Goal: Task Accomplishment & Management: Complete application form

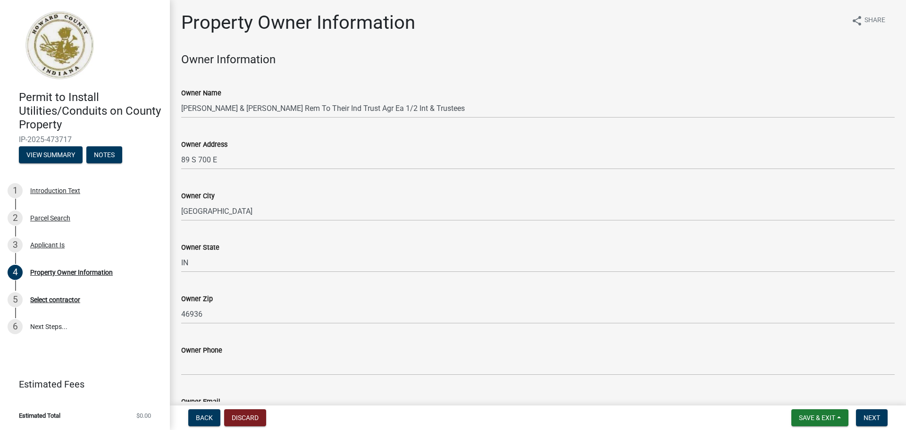
scroll to position [425, 0]
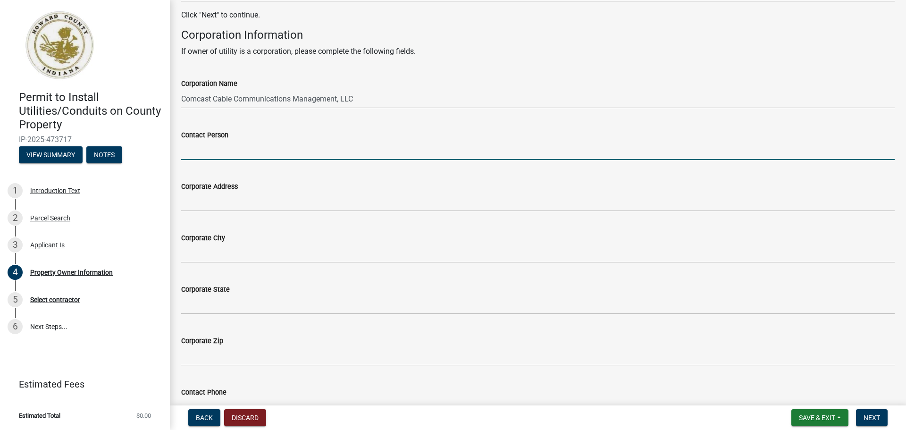
click at [276, 152] on input "Contact Person" at bounding box center [538, 150] width 714 height 19
paste input "[PERSON_NAME]"
type input "[PERSON_NAME]"
drag, startPoint x: 244, startPoint y: 189, endPoint x: 245, endPoint y: 198, distance: 9.1
click at [244, 193] on form "Corporate Address" at bounding box center [538, 196] width 714 height 31
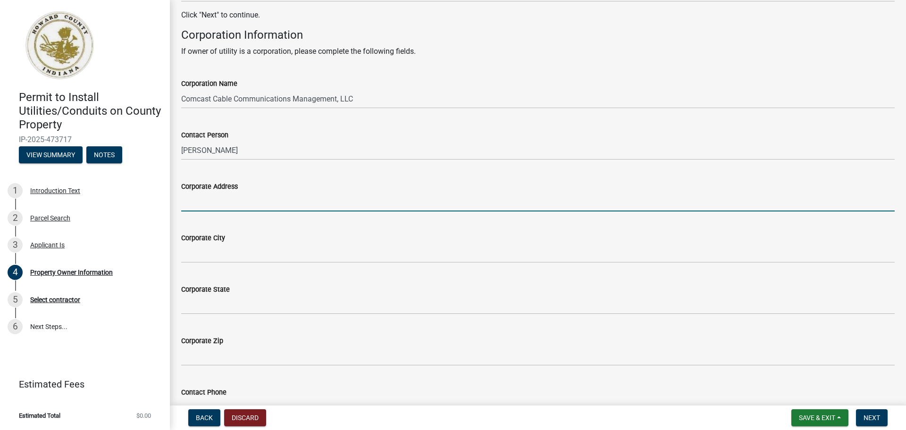
click at [245, 199] on input "Corporate Address" at bounding box center [538, 201] width 714 height 19
drag, startPoint x: 227, startPoint y: 196, endPoint x: 229, endPoint y: 190, distance: 6.4
click at [227, 196] on input "Corporate Address" at bounding box center [538, 201] width 714 height 19
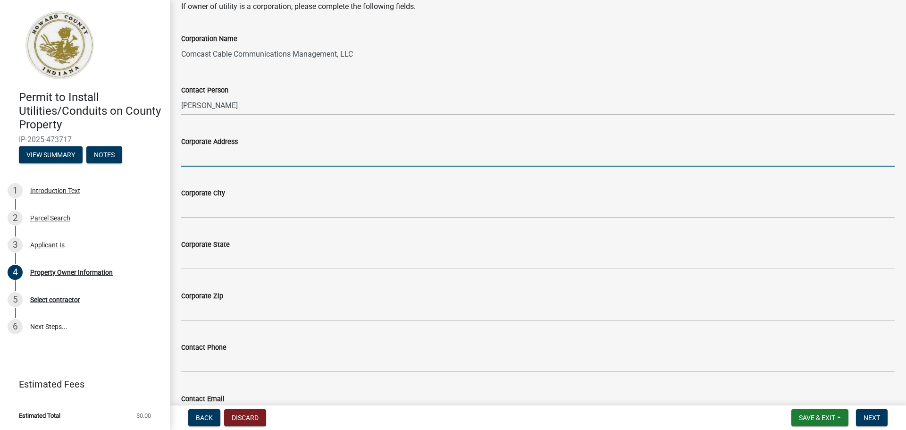
scroll to position [461, 0]
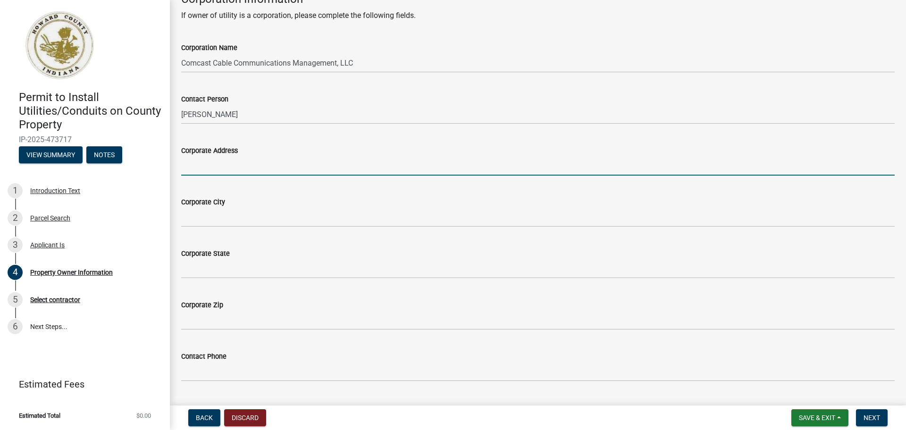
type input "[STREET_ADDRESS]"
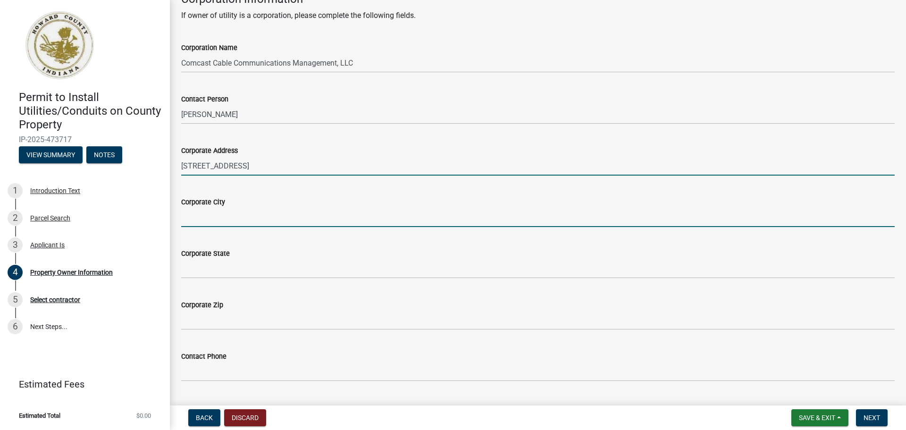
type input "[GEOGRAPHIC_DATA]"
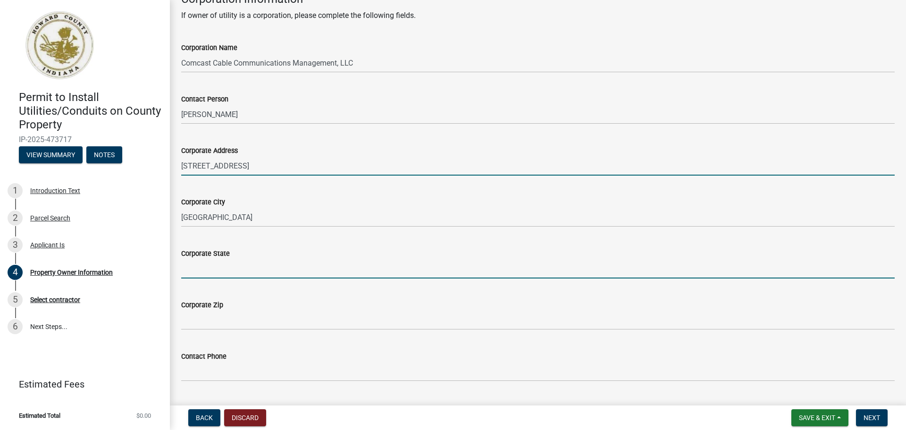
type input "IN"
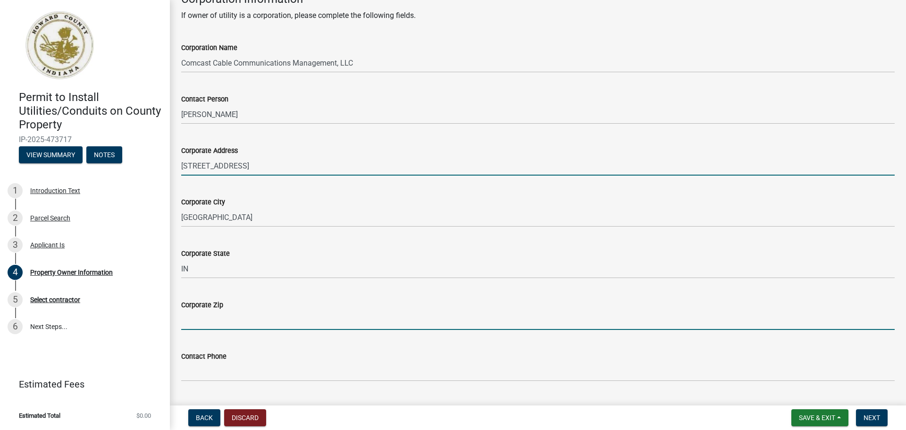
type input "46220"
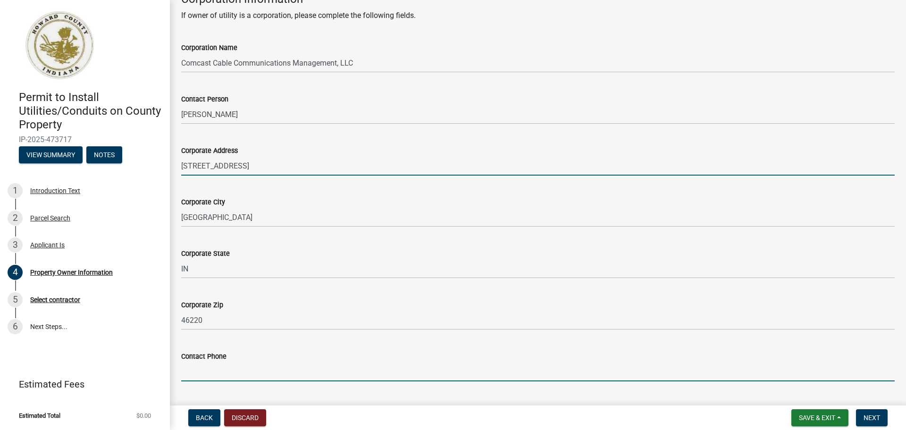
type input "3175162169"
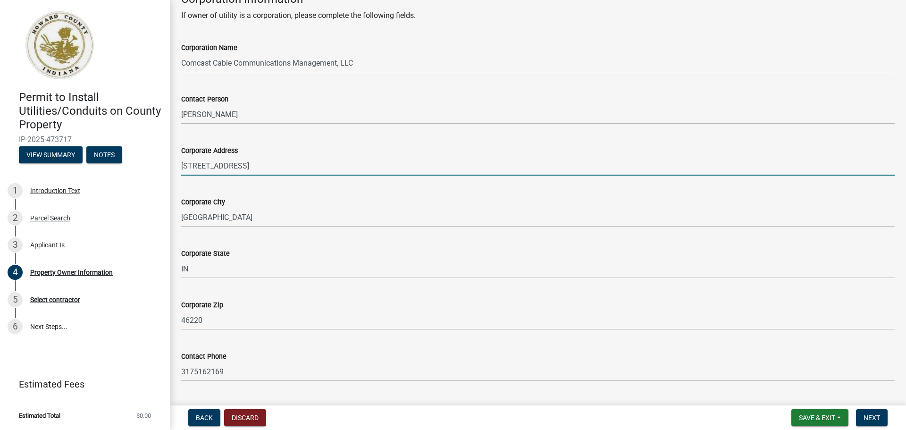
type input "[PERSON_NAME][EMAIL_ADDRESS][DOMAIN_NAME]"
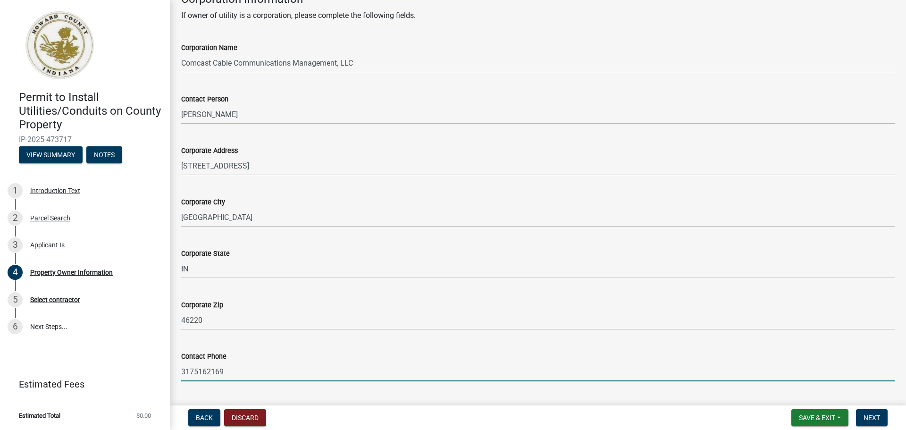
drag, startPoint x: 245, startPoint y: 369, endPoint x: -28, endPoint y: 350, distance: 273.4
click at [0, 350] on html "Internet Explorer does NOT work with GeoPermits. Get a new browser for more sec…" at bounding box center [453, 215] width 906 height 430
paste input "[PHONE_NUMBER]"
type input "[PHONE_NUMBER]"
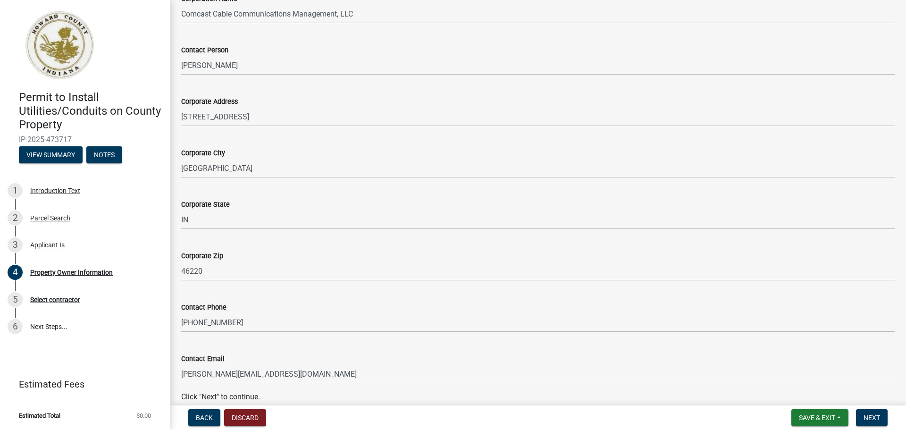
scroll to position [555, 0]
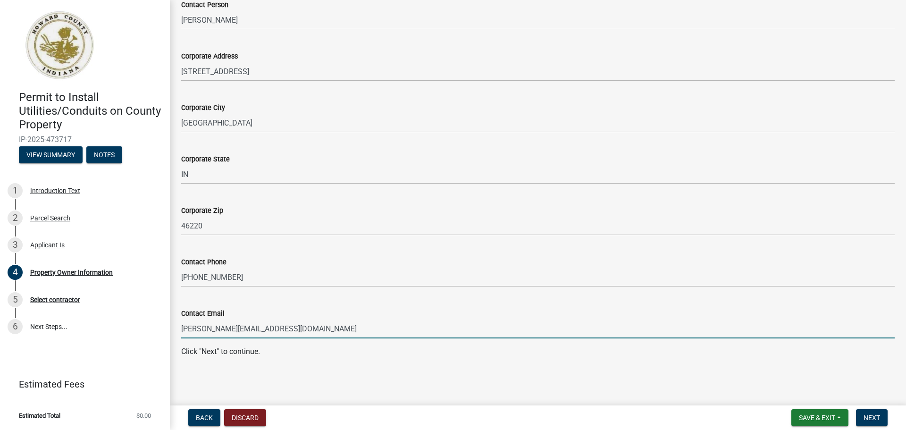
drag, startPoint x: 327, startPoint y: 325, endPoint x: -148, endPoint y: 286, distance: 476.3
click at [0, 286] on html "Internet Explorer does NOT work with GeoPermits. Get a new browser for more sec…" at bounding box center [453, 215] width 906 height 430
paste input "[PERSON_NAME]@"
type input "[PERSON_NAME][EMAIL_ADDRESS][DOMAIN_NAME]"
click at [881, 416] on button "Next" at bounding box center [872, 417] width 32 height 17
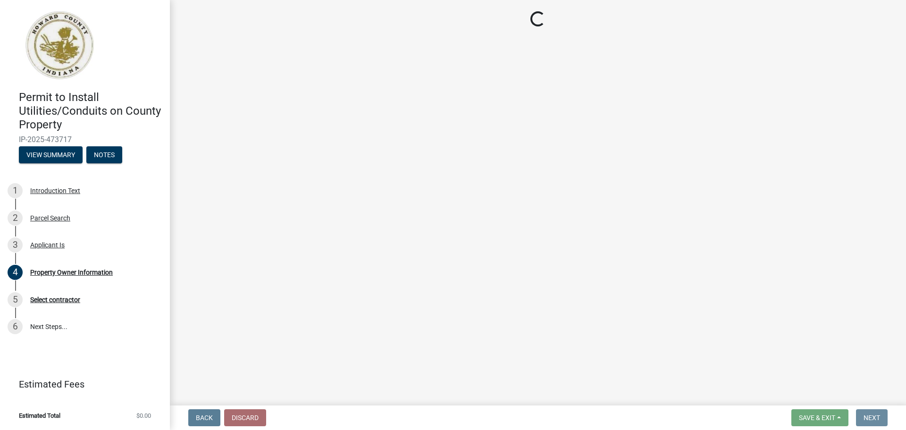
scroll to position [0, 0]
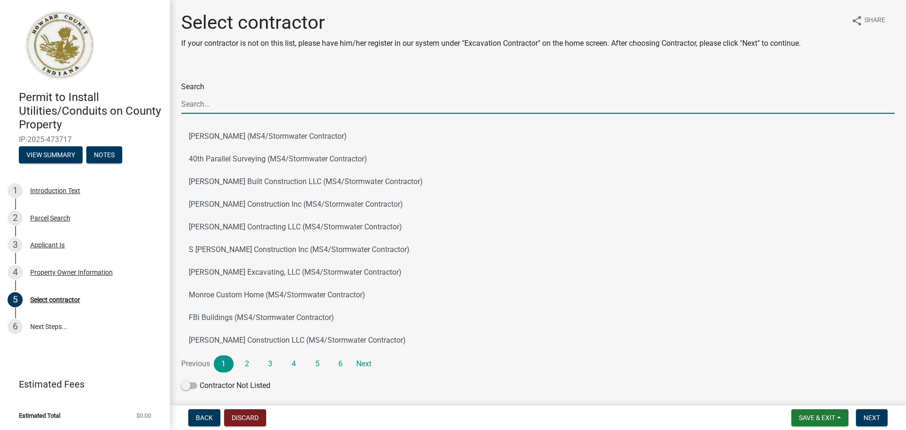
click at [262, 108] on input "Search" at bounding box center [538, 103] width 714 height 19
click at [278, 99] on input "Search" at bounding box center [538, 103] width 714 height 19
type input "v"
paste input "QC Communications"
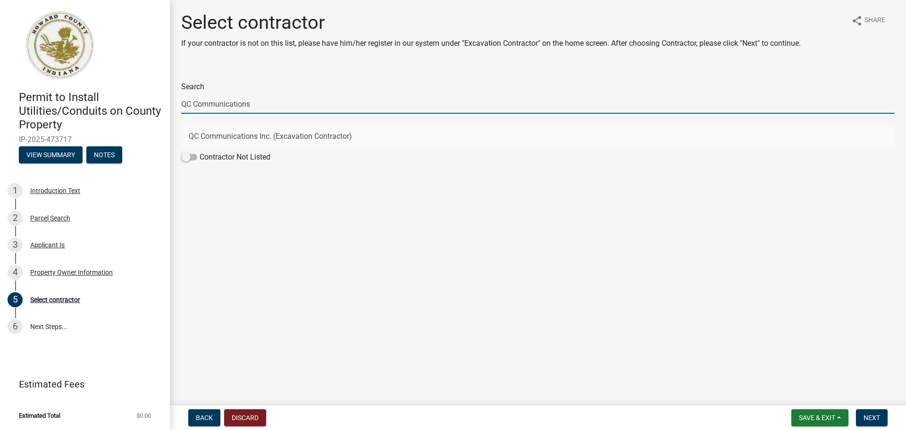
type input "QC Communications"
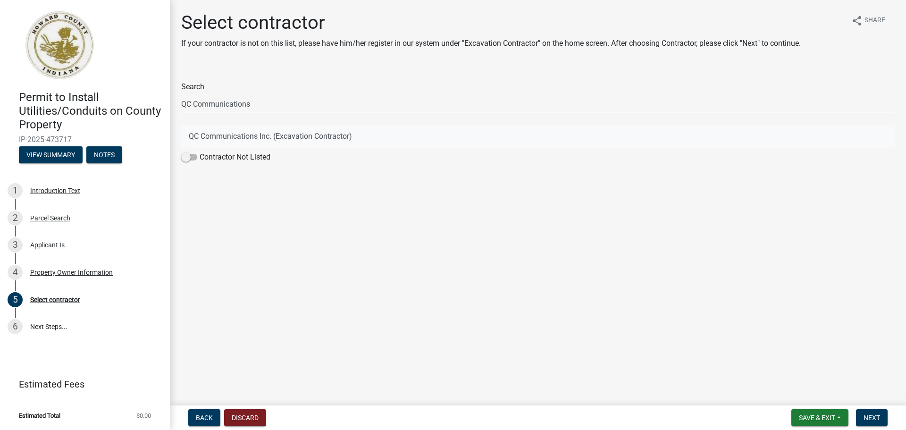
click at [219, 142] on button "QC Communications Inc. (Excavation Contractor)" at bounding box center [538, 136] width 714 height 23
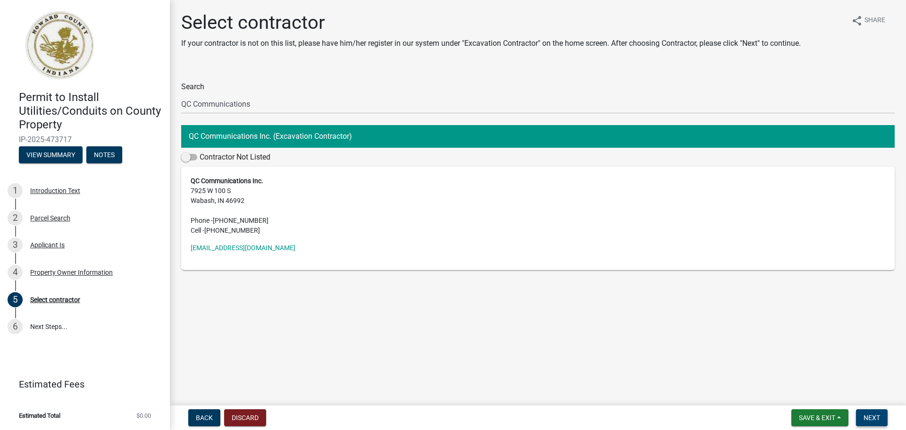
click at [874, 414] on span "Next" at bounding box center [872, 418] width 17 height 8
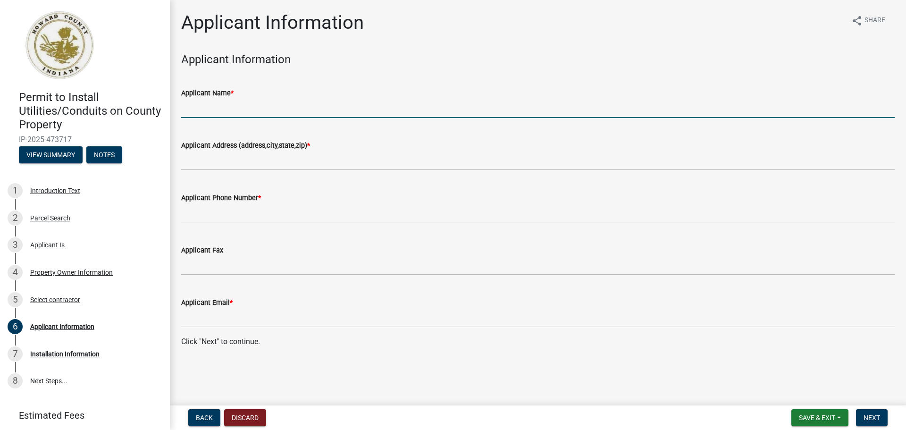
click at [225, 103] on input "Applicant Name *" at bounding box center [538, 108] width 714 height 19
drag, startPoint x: 269, startPoint y: 110, endPoint x: 287, endPoint y: 113, distance: 18.2
click at [287, 113] on input "BSM Groups on behalf of Verita for Comcast Cable Communications Managment , LLC" at bounding box center [538, 108] width 714 height 19
type input "BSM Groups on behalf of QC Communications for Comcast Cable Communications Mana…"
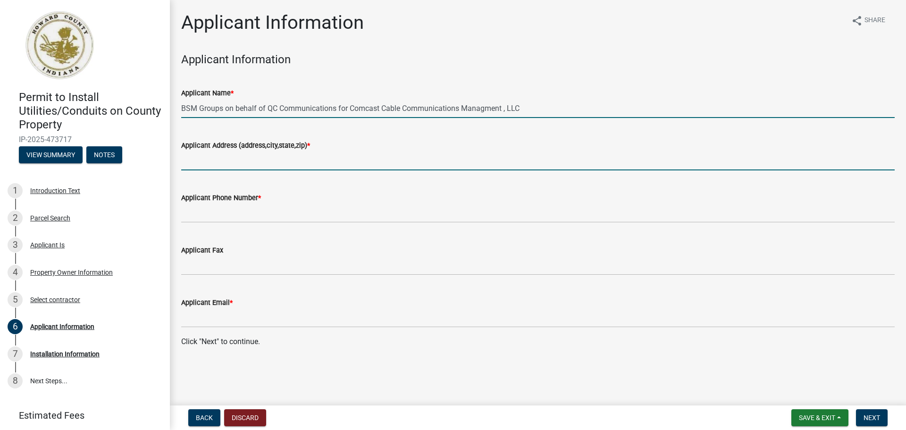
click at [278, 158] on input "Applicant Address (address,city,state,zip) *" at bounding box center [538, 160] width 714 height 19
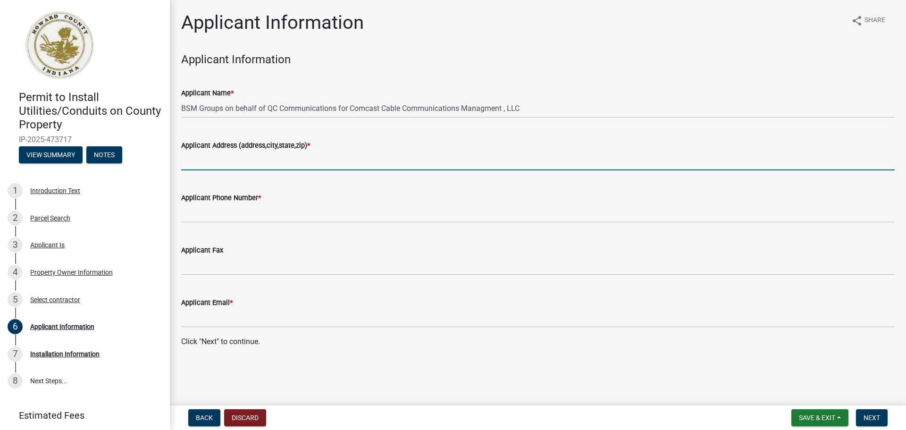
click at [257, 168] on input "Applicant Address (address,city,state,zip) *" at bounding box center [538, 160] width 714 height 19
type input "[STREET_ADDRESS][PERSON_NAME]"
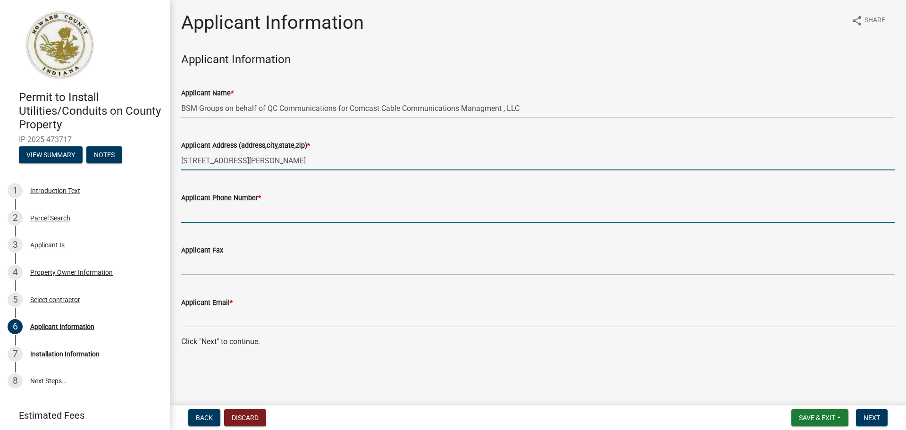
click at [262, 203] on input "Applicant Phone Number *" at bounding box center [538, 212] width 714 height 19
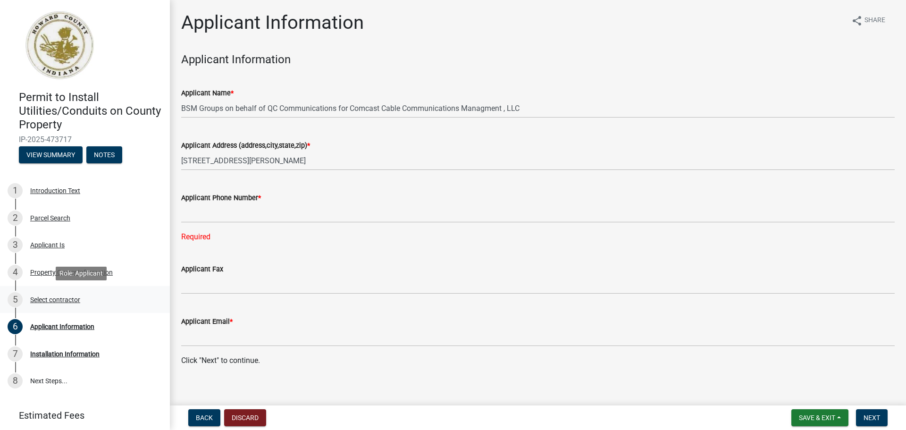
click at [87, 301] on div "5 Select contractor" at bounding box center [81, 299] width 147 height 15
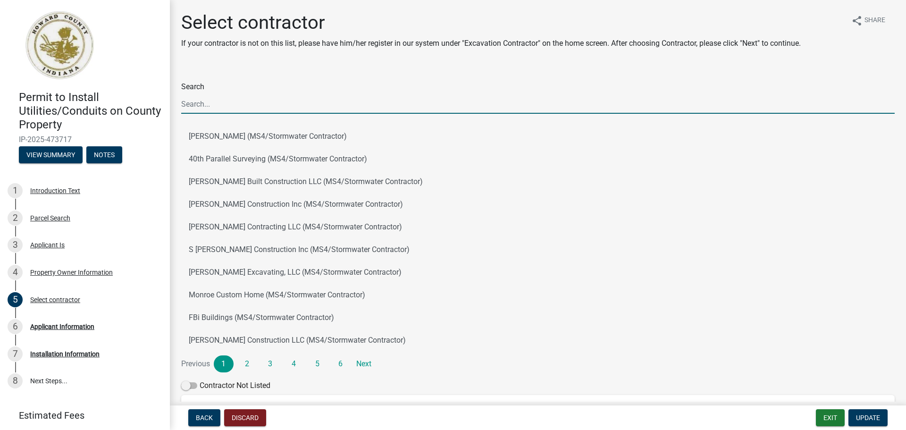
click at [198, 102] on input "Search" at bounding box center [538, 103] width 714 height 19
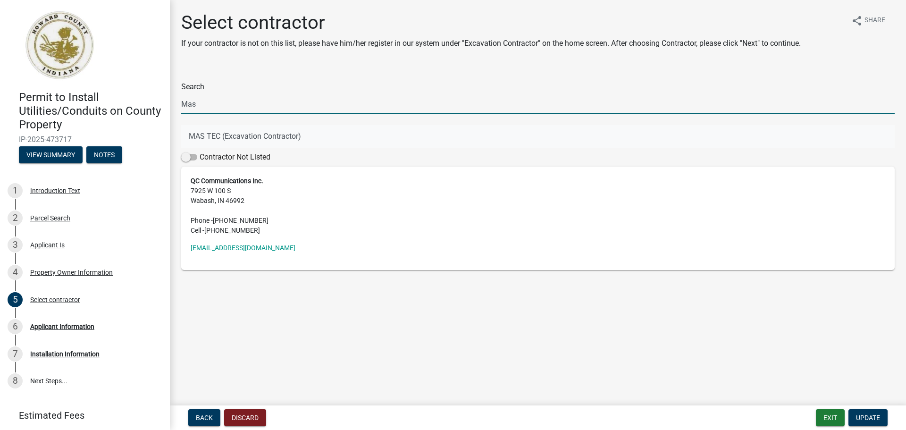
type input "Mas"
click at [213, 130] on button "MAS TEC (Excavation Contractor)" at bounding box center [538, 136] width 714 height 23
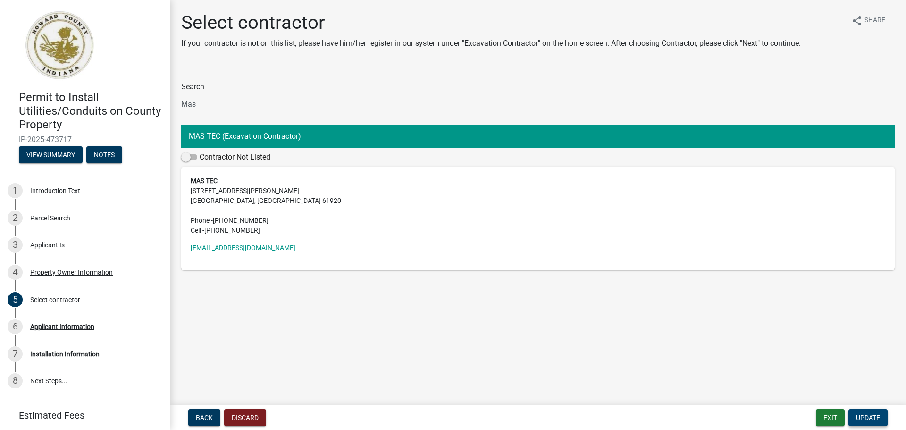
click at [868, 417] on span "Update" at bounding box center [868, 418] width 24 height 8
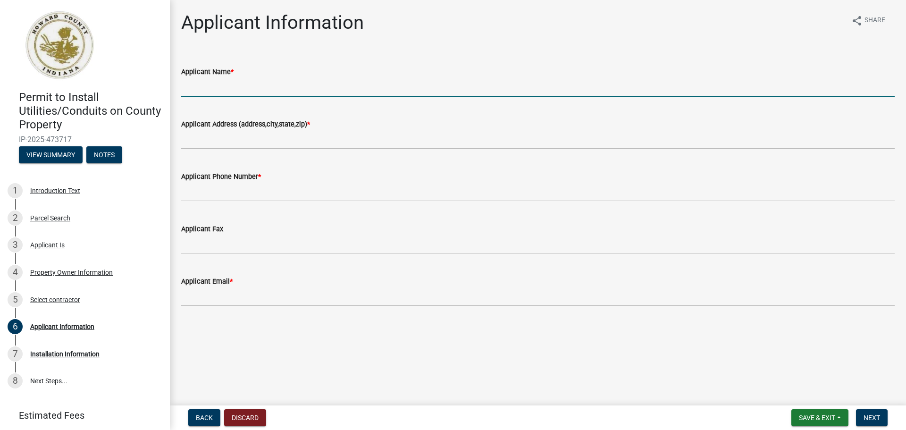
click at [242, 93] on input "Applicant Name *" at bounding box center [538, 86] width 714 height 19
type input "BSM Groups on behalf of MAS TEC for Comcast Cable Communications Management, LLC"
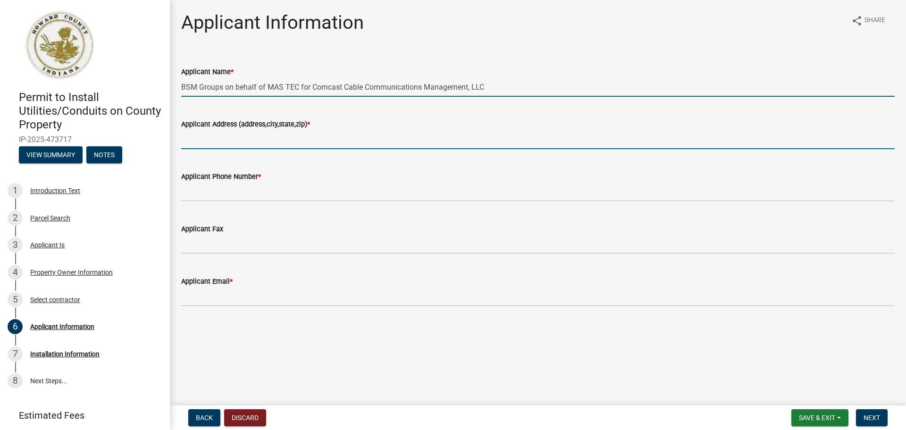
click at [289, 144] on input "Applicant Address (address,city,state,zip) *" at bounding box center [538, 139] width 714 height 19
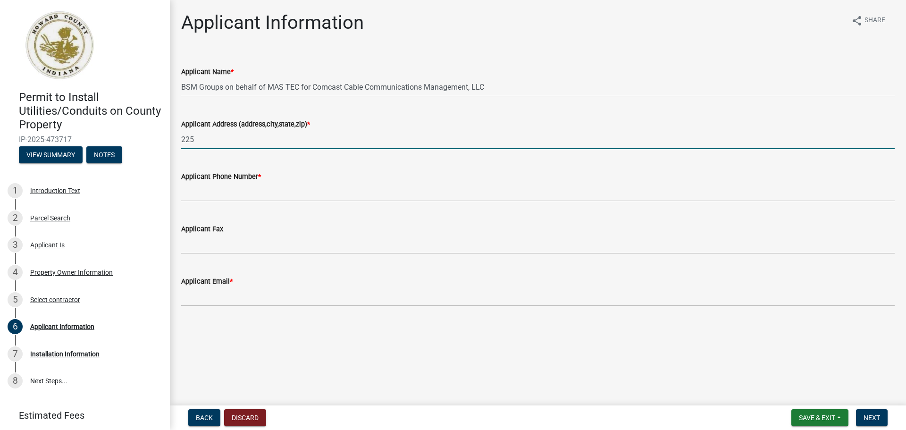
type input "[STREET_ADDRESS][PERSON_NAME]"
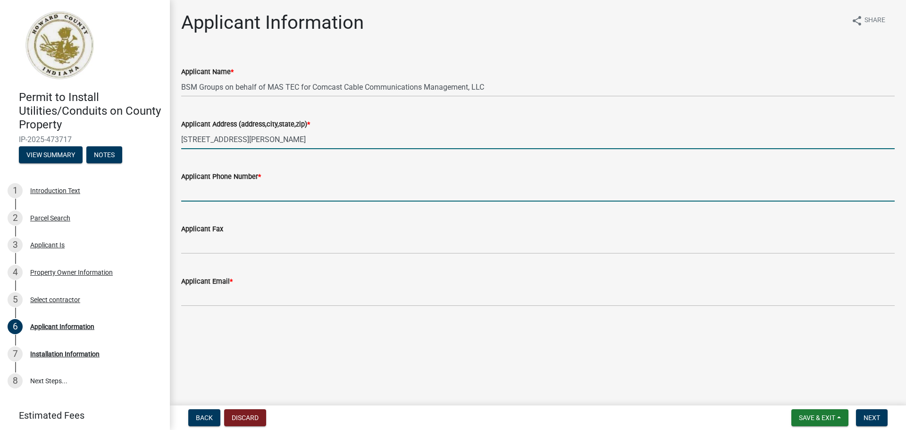
drag, startPoint x: 267, startPoint y: 183, endPoint x: 267, endPoint y: 188, distance: 5.2
click at [267, 184] on input "Applicant Phone Number *" at bounding box center [538, 191] width 714 height 19
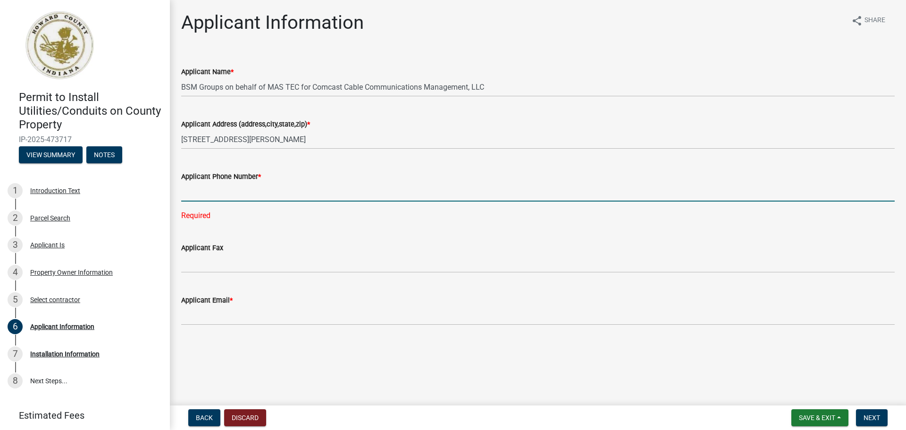
click at [201, 192] on input "Applicant Phone Number *" at bounding box center [538, 191] width 714 height 19
type input "[PHONE_NUMBER]"
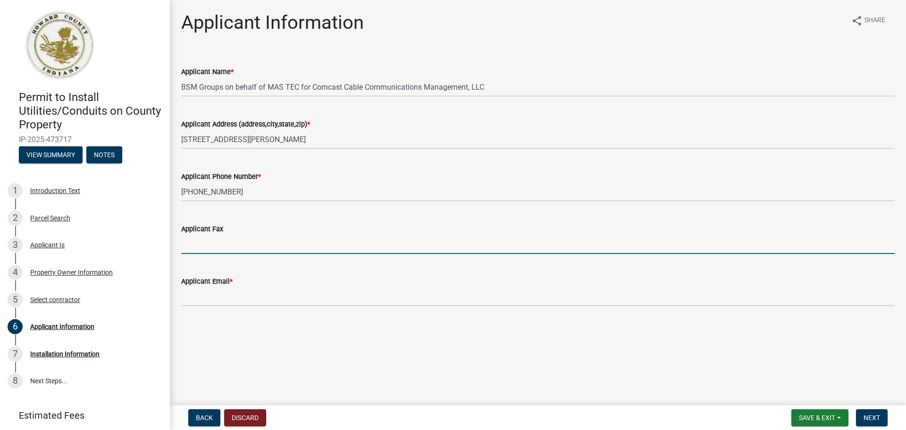
click at [218, 266] on wm-data-entity-input-list "Applicant Name * BSM Groups on behalf of MAS TEC for Comcast Cable Communicatio…" at bounding box center [538, 187] width 714 height 269
type input "N/A"
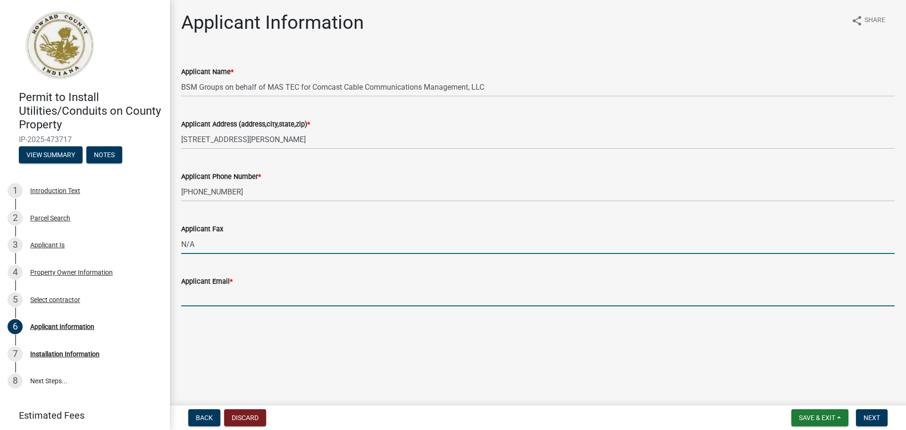
click at [222, 295] on input "Applicant Email *" at bounding box center [538, 296] width 714 height 19
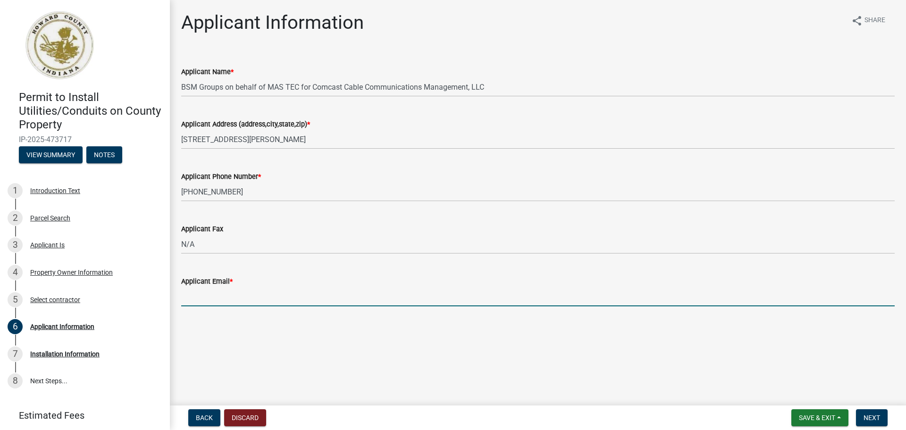
type input "[EMAIL_ADDRESS][DOMAIN_NAME]"
click at [872, 412] on button "Next" at bounding box center [872, 417] width 32 height 17
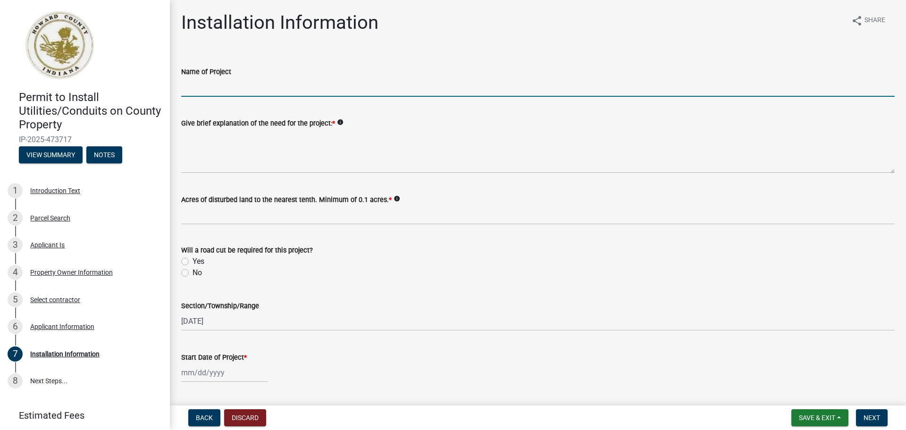
click at [252, 91] on input "Name of Project" at bounding box center [538, 86] width 714 height 19
click at [221, 89] on input "Name of Project" at bounding box center [538, 86] width 714 height 19
paste input "QC Communications"
drag, startPoint x: 295, startPoint y: 87, endPoint x: 24, endPoint y: 86, distance: 270.4
click at [24, 86] on div "Permit to Install Utilities/Conduits on County Property IP-2025-473717 View Sum…" at bounding box center [453, 215] width 906 height 430
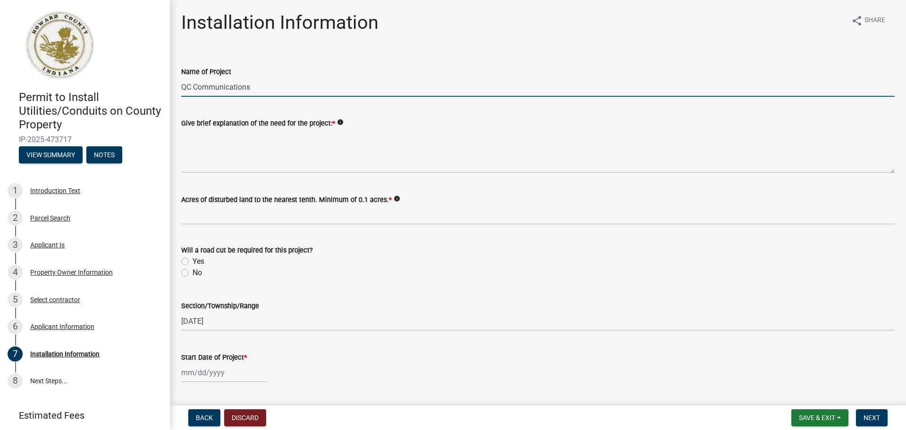
paste input "text"
drag, startPoint x: -20, startPoint y: 82, endPoint x: -134, endPoint y: 81, distance: 114.2
click at [0, 81] on html "Internet Explorer does NOT work with GeoPermits. Get a new browser for more sec…" at bounding box center [453, 215] width 906 height 430
paste input "[PHONE_NUMBER] -89 S 700 E ( [GEOGRAPHIC_DATA] ) Replacement"
type input "[PHONE_NUMBER] -89 S 700 E ( [GEOGRAPHIC_DATA] )"
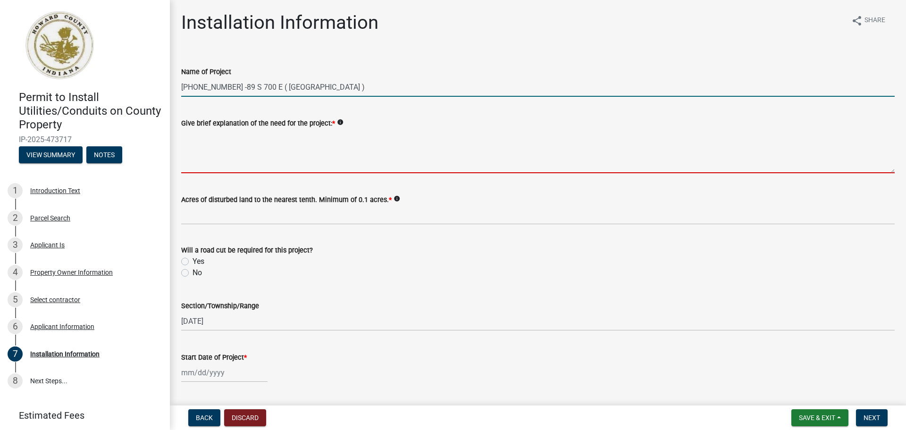
click at [219, 144] on textarea "Give brief explanation of the need for the project: *" at bounding box center [538, 151] width 714 height 44
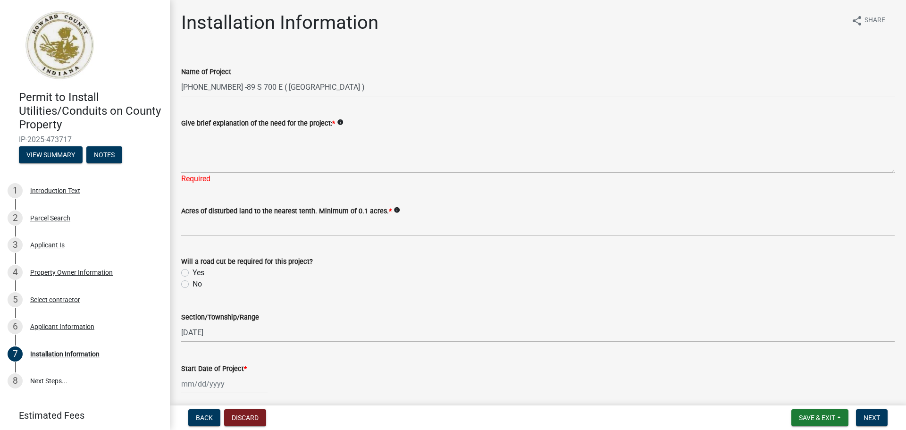
click at [186, 261] on div "Will a road cut be required for this project? Yes No" at bounding box center [538, 273] width 714 height 34
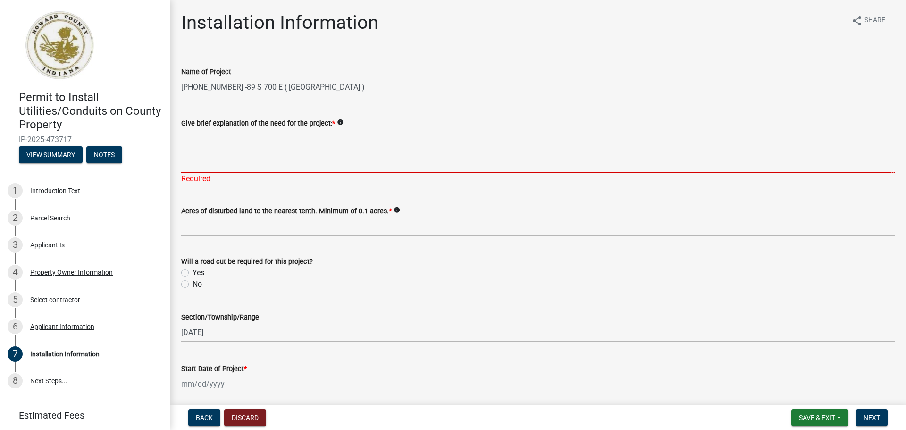
click at [212, 160] on textarea "Give brief explanation of the need for the project: *" at bounding box center [538, 151] width 714 height 44
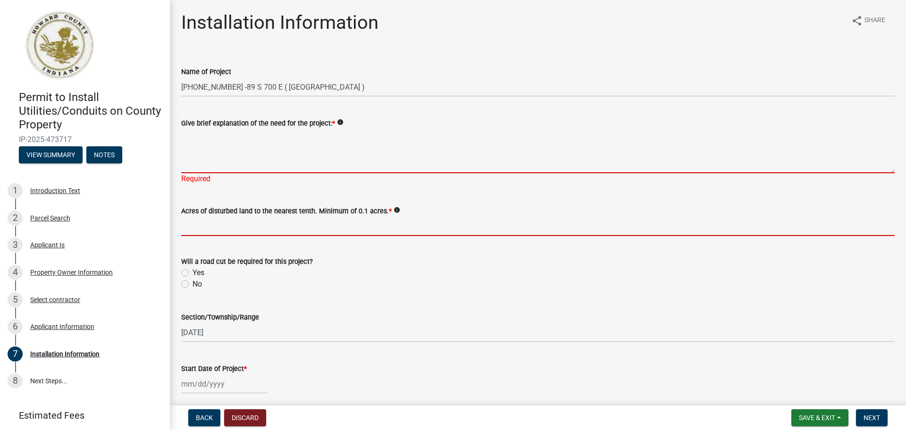
click at [236, 230] on input "text" at bounding box center [538, 226] width 714 height 19
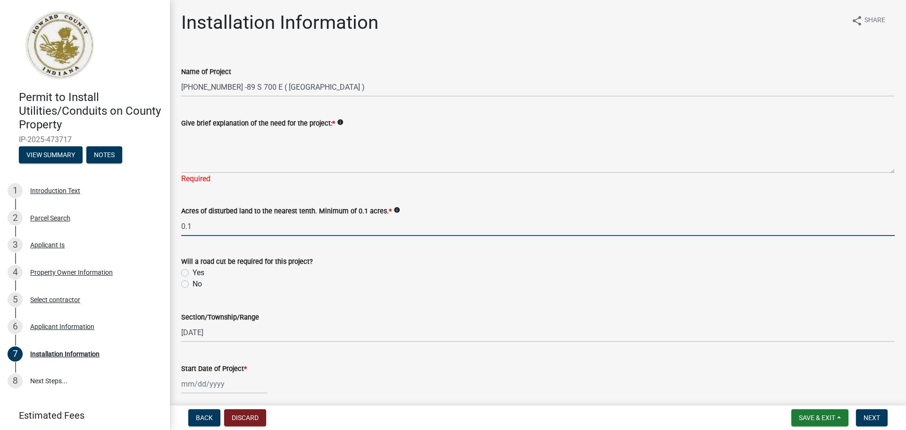
type input "0.1"
select select "9"
select select "2025"
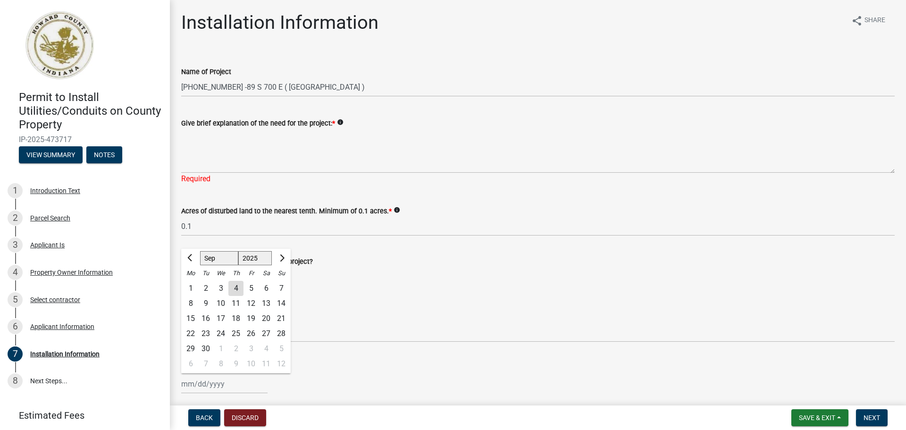
click at [217, 380] on div "[PERSON_NAME] Feb Mar Apr [PERSON_NAME][DATE] Oct Nov [DATE] 1526 1527 1528 152…" at bounding box center [224, 383] width 86 height 19
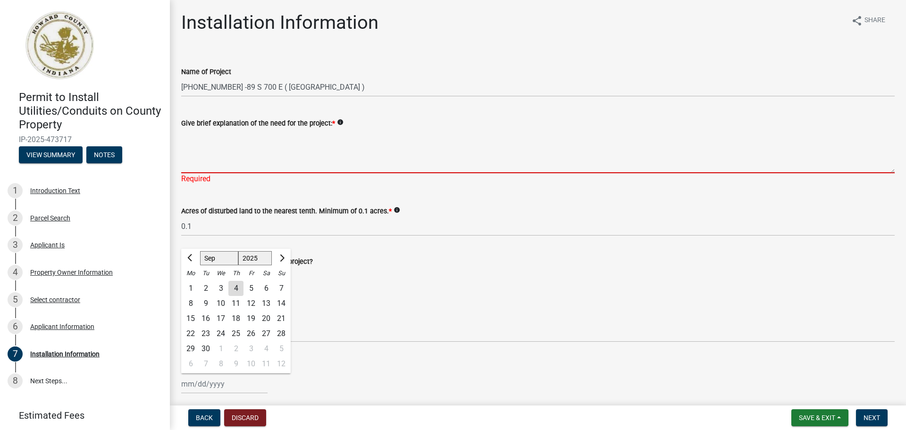
click at [248, 139] on textarea "Give brief explanation of the need for the project: *" at bounding box center [538, 151] width 714 height 44
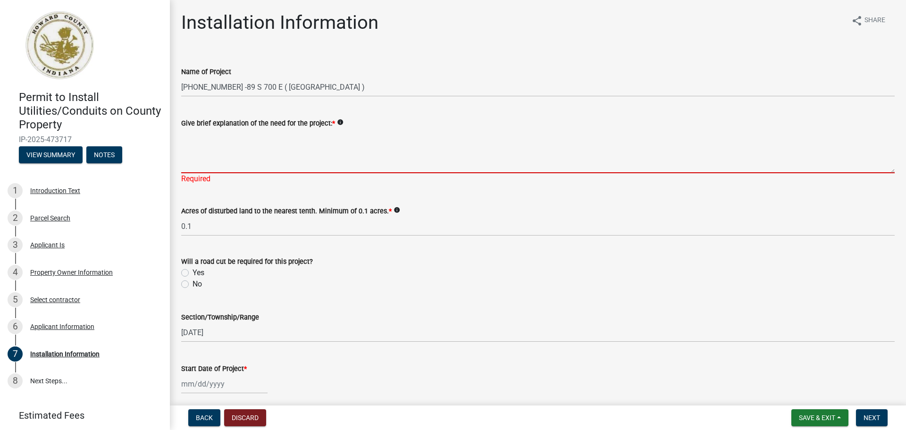
click at [263, 156] on textarea "Give brief explanation of the need for the project: *" at bounding box center [538, 151] width 714 height 44
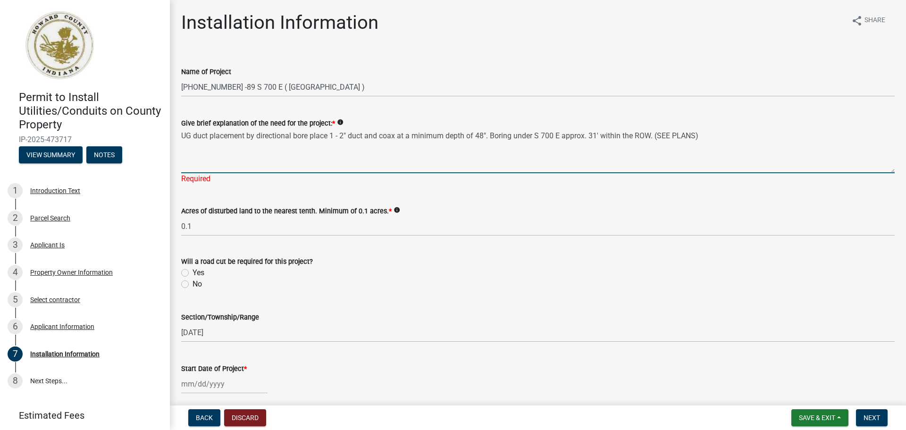
type textarea "UG duct placement by directional bore place 1 - 2" duct and coax at a minimum d…"
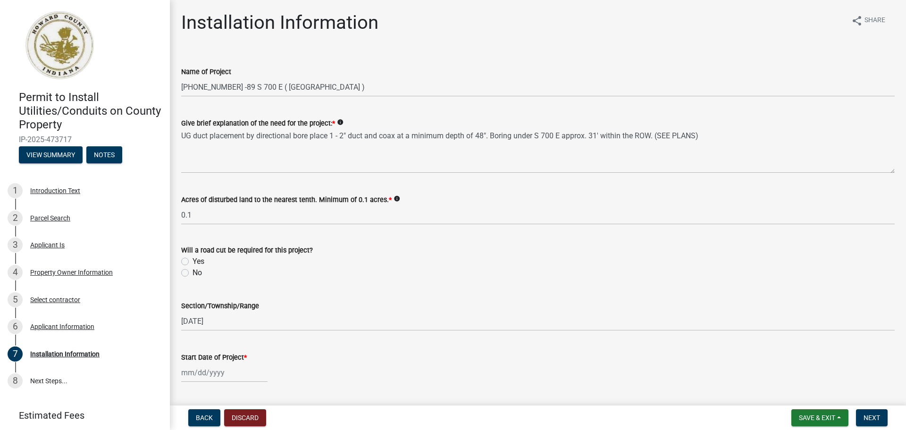
click at [183, 271] on div "Will a road cut be required for this project? Yes No" at bounding box center [538, 261] width 714 height 34
click at [193, 260] on label "Yes" at bounding box center [199, 261] width 12 height 11
click at [193, 260] on input "Yes" at bounding box center [196, 259] width 6 height 6
radio input "true"
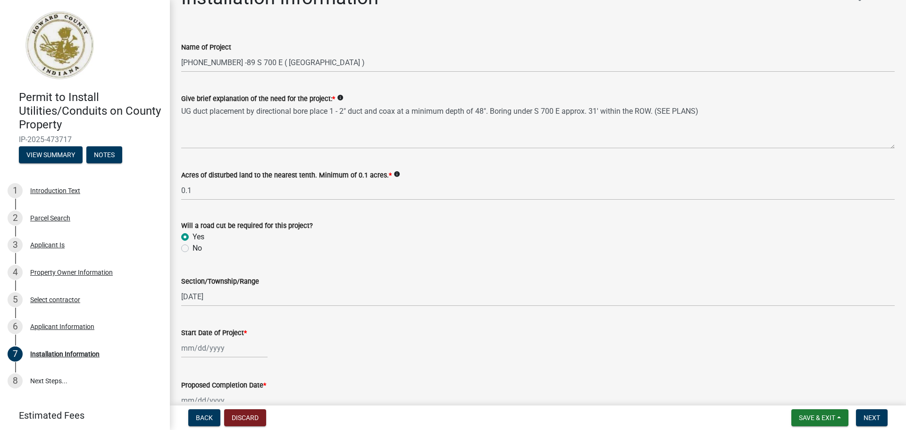
scroll to position [47, 0]
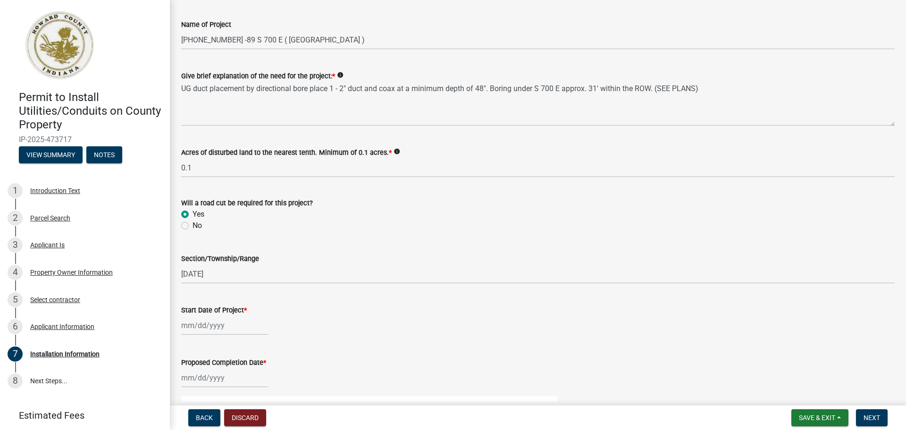
click at [222, 333] on div at bounding box center [224, 325] width 86 height 19
select select "9"
select select "2025"
click at [236, 244] on div "11" at bounding box center [235, 244] width 15 height 15
type input "[DATE]"
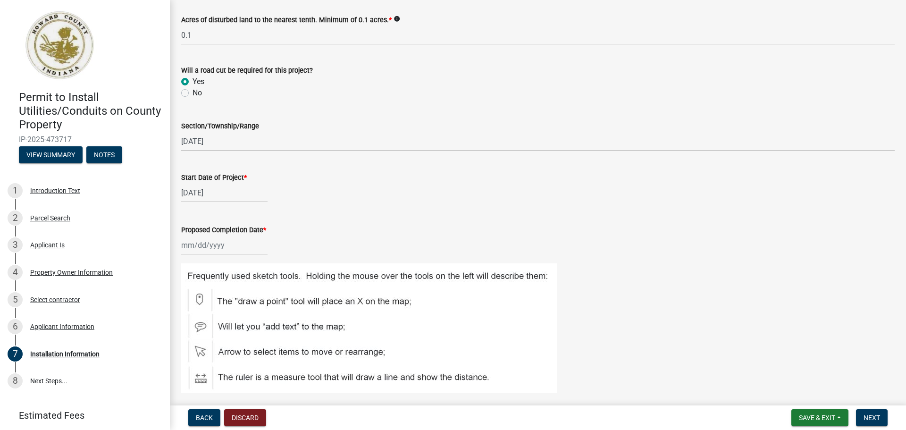
scroll to position [189, 0]
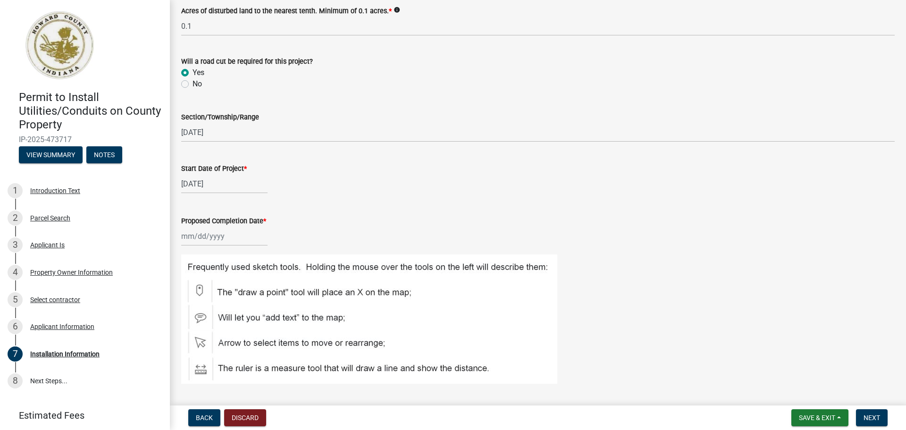
click at [246, 239] on div at bounding box center [224, 236] width 86 height 19
select select "9"
select select "2025"
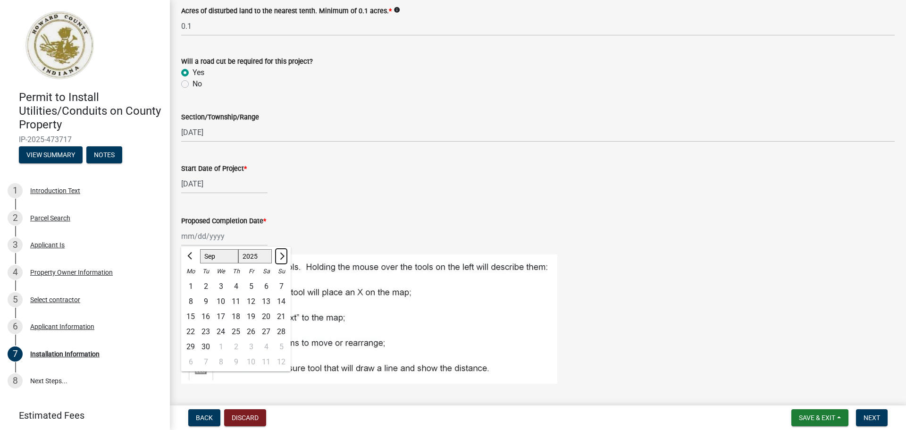
click at [281, 255] on span "Next month" at bounding box center [281, 255] width 7 height 7
select select "11"
click at [205, 317] on div "11" at bounding box center [205, 316] width 15 height 15
type input "[DATE]"
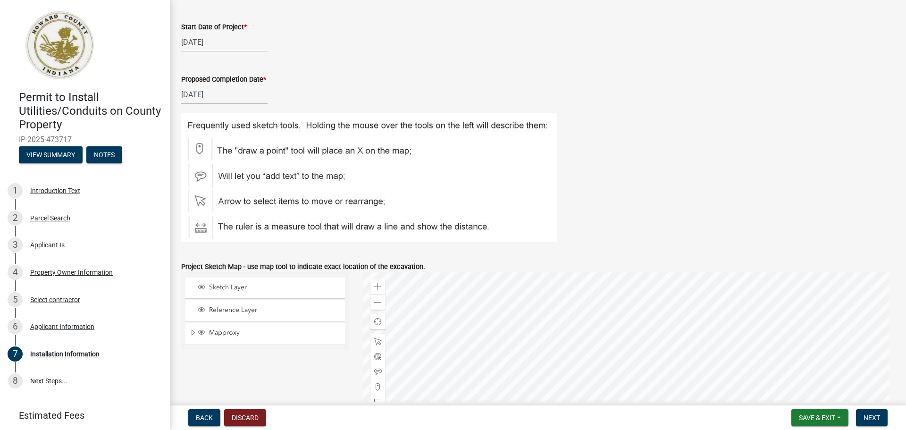
scroll to position [472, 0]
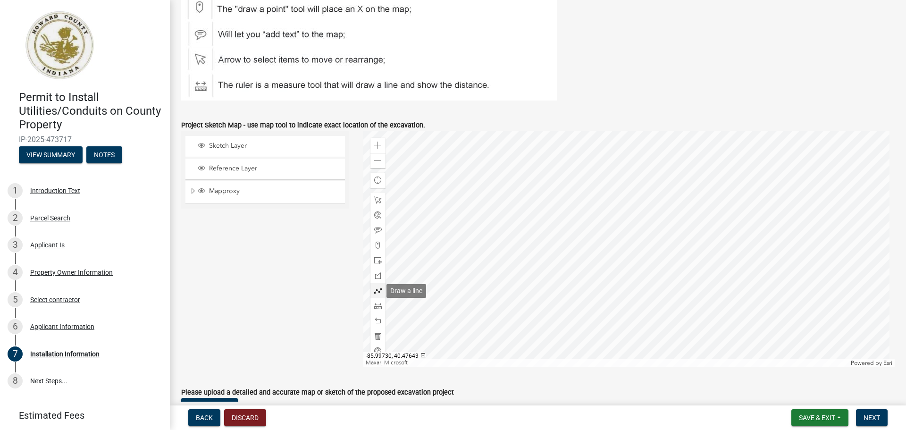
click at [377, 292] on span at bounding box center [378, 291] width 8 height 8
click at [738, 203] on div at bounding box center [629, 249] width 532 height 236
click at [753, 215] on div at bounding box center [629, 249] width 532 height 236
click at [745, 208] on div at bounding box center [629, 249] width 532 height 236
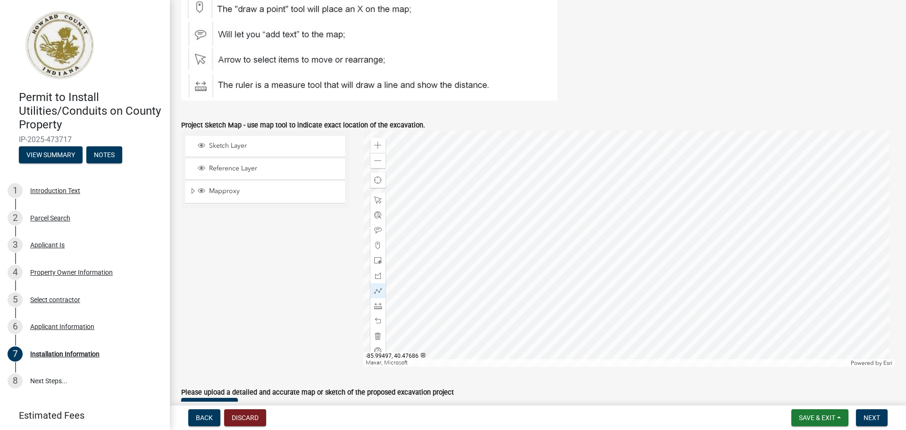
click at [750, 202] on div at bounding box center [629, 249] width 532 height 236
click at [740, 215] on div at bounding box center [629, 249] width 532 height 236
click at [740, 213] on div at bounding box center [629, 249] width 532 height 236
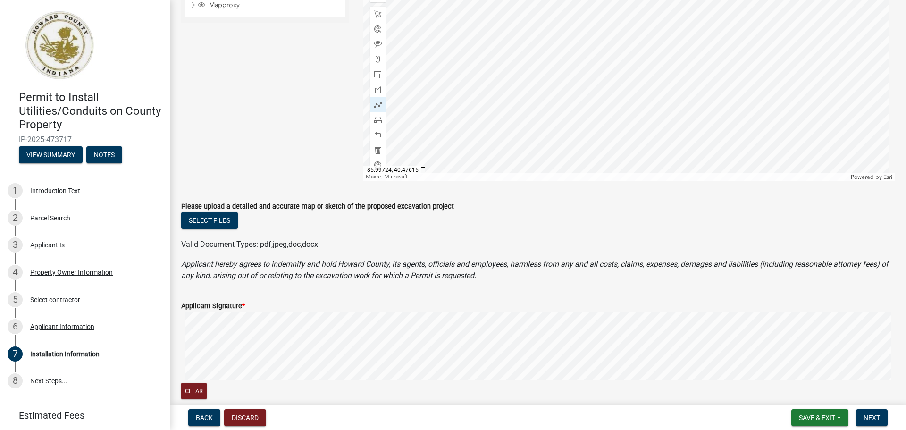
scroll to position [661, 0]
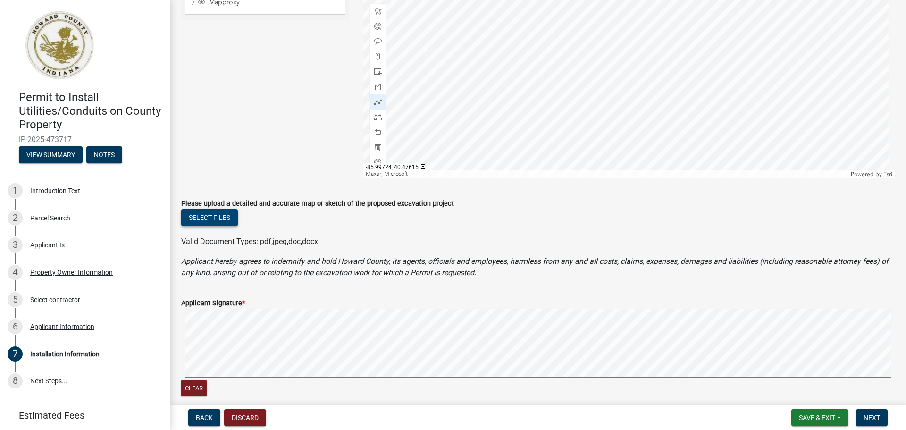
click at [207, 216] on button "Select files" at bounding box center [209, 217] width 57 height 17
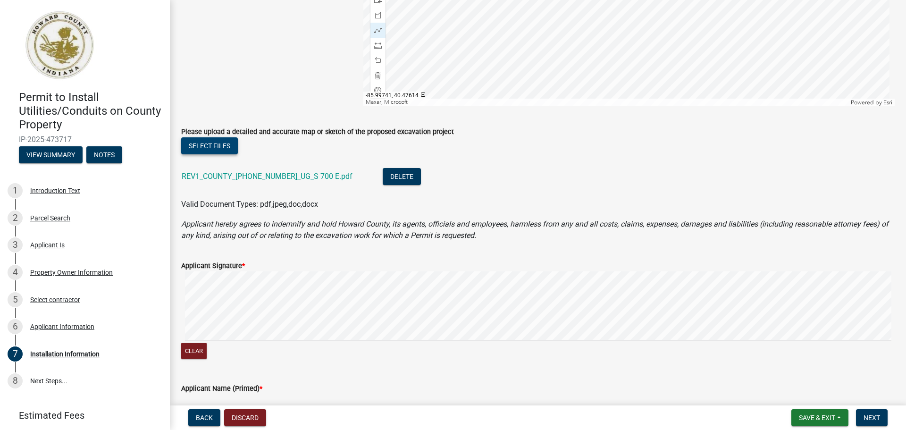
scroll to position [755, 0]
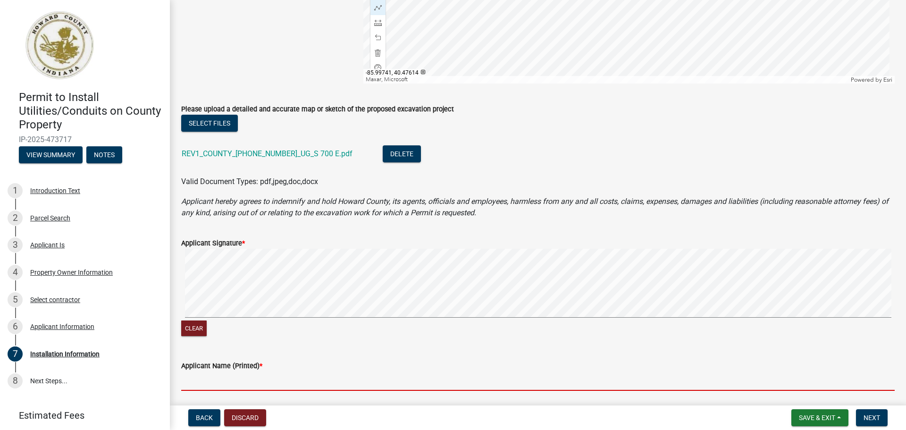
click at [267, 379] on input "Applicant Name (Printed) *" at bounding box center [538, 380] width 714 height 19
paste input "[PERSON_NAME] <[PERSON_NAME][EMAIL_ADDRESS][PERSON_NAME][DOMAIN_NAME]>"
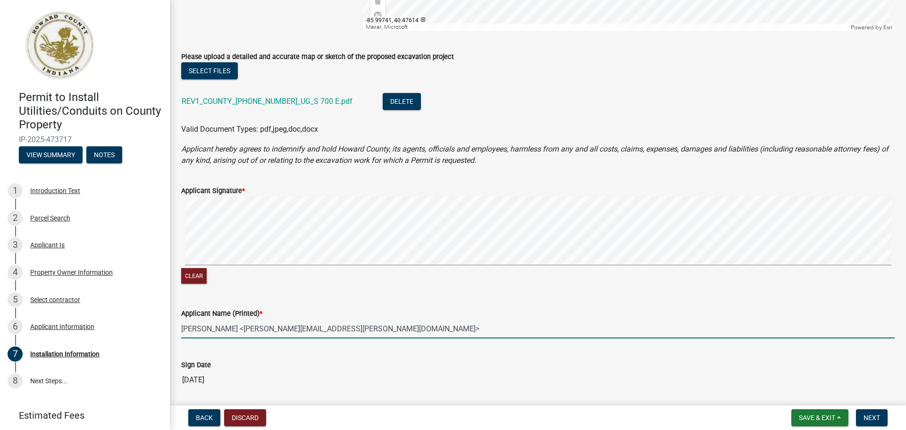
scroll to position [844, 0]
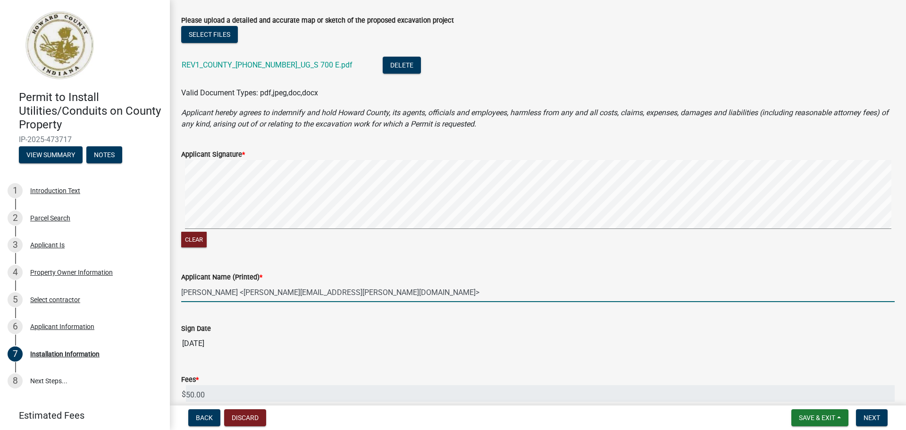
drag, startPoint x: 234, startPoint y: 386, endPoint x: 367, endPoint y: 397, distance: 133.6
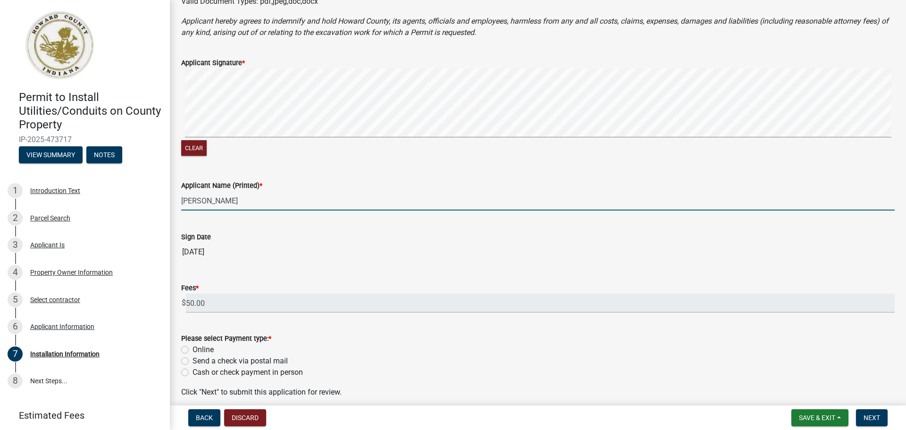
scroll to position [976, 0]
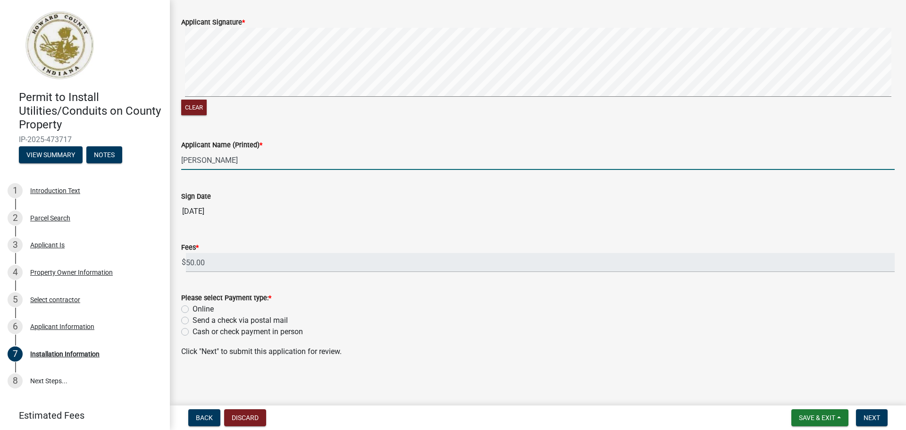
type input "[PERSON_NAME]"
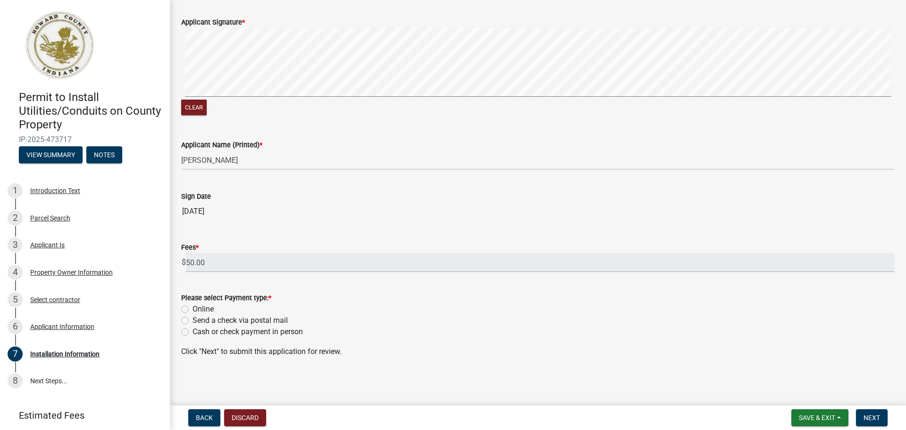
click at [193, 308] on label "Online" at bounding box center [203, 308] width 21 height 11
click at [193, 308] on input "Online" at bounding box center [196, 306] width 6 height 6
radio input "true"
click at [877, 422] on button "Next" at bounding box center [872, 417] width 32 height 17
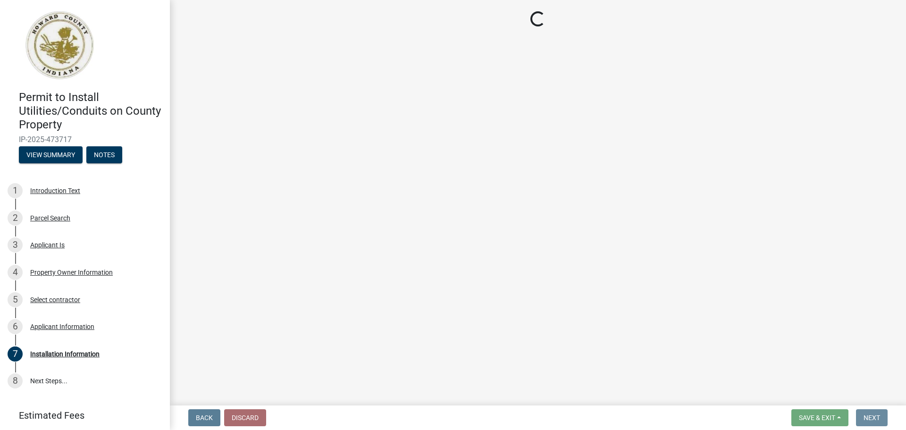
scroll to position [0, 0]
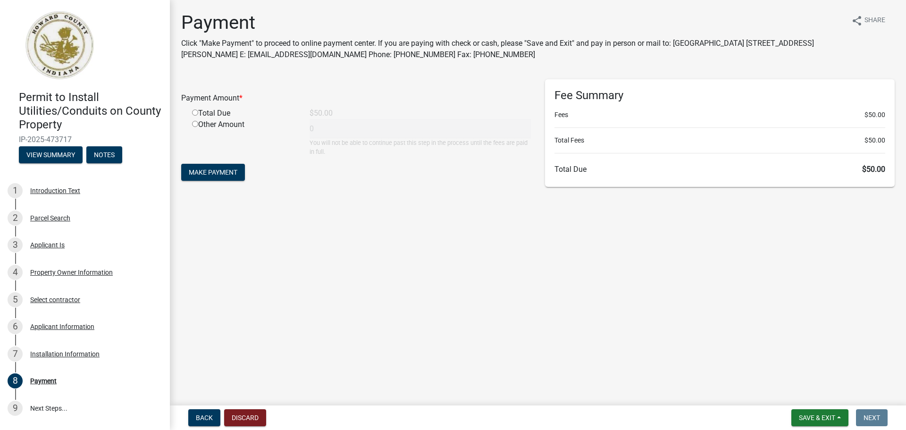
click at [194, 110] on input "radio" at bounding box center [195, 112] width 6 height 6
radio input "true"
type input "50"
click at [217, 176] on span "Make Payment" at bounding box center [213, 172] width 49 height 8
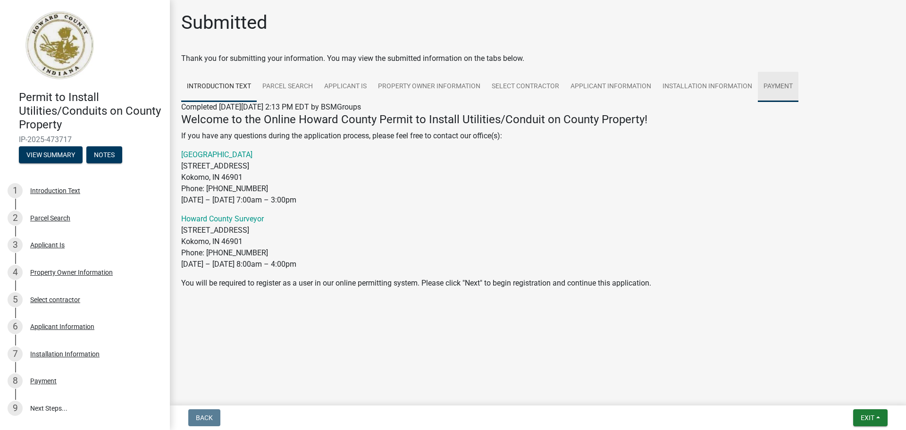
click at [767, 85] on link "Payment" at bounding box center [778, 87] width 41 height 30
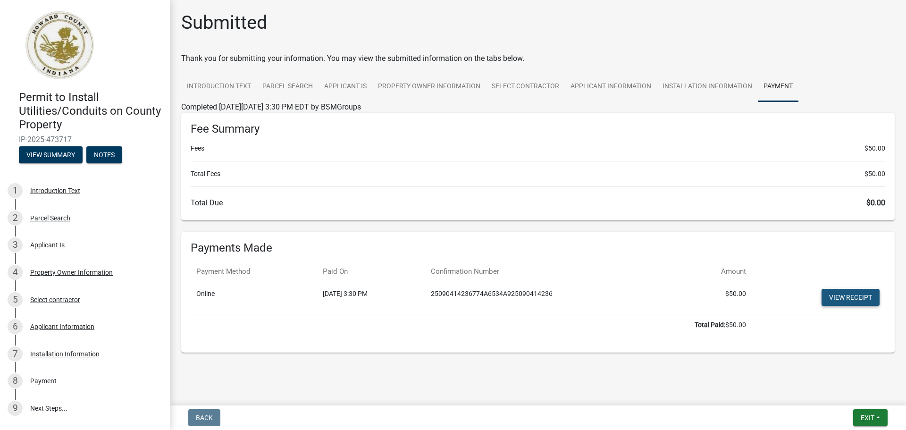
click at [846, 299] on link "View receipt" at bounding box center [851, 297] width 58 height 17
click at [228, 101] on link "Introduction Text" at bounding box center [219, 87] width 76 height 30
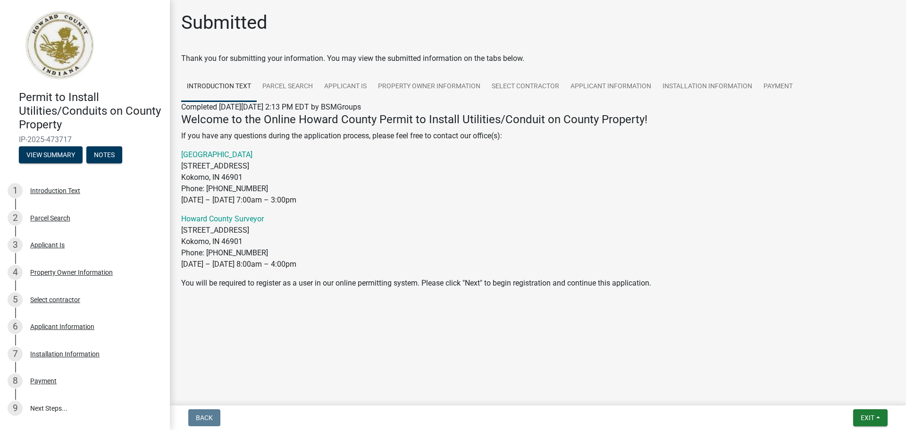
drag, startPoint x: 77, startPoint y: 139, endPoint x: 11, endPoint y: 142, distance: 65.7
click at [11, 142] on div "Permit to Install Utilities/Conduits on County Property IP-2025-473717 View Sum…" at bounding box center [85, 124] width 155 height 83
copy span "IP-2025-473717"
click at [87, 333] on div "6 Applicant Information" at bounding box center [81, 326] width 147 height 15
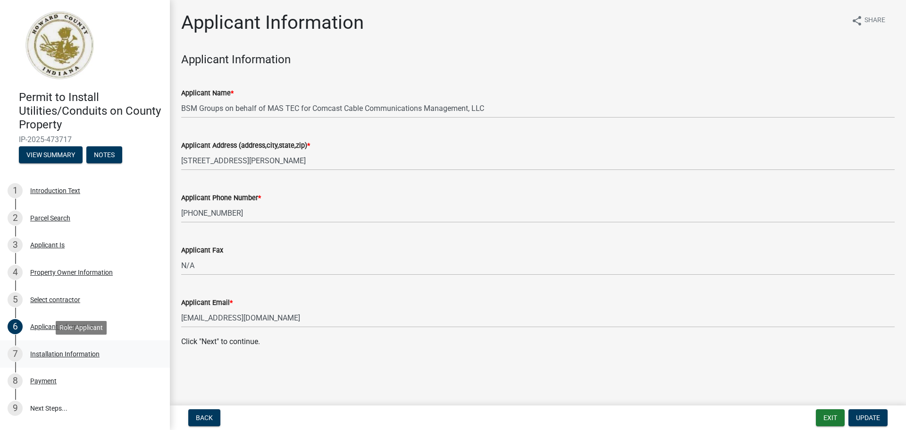
click at [98, 352] on div "Installation Information" at bounding box center [64, 354] width 69 height 7
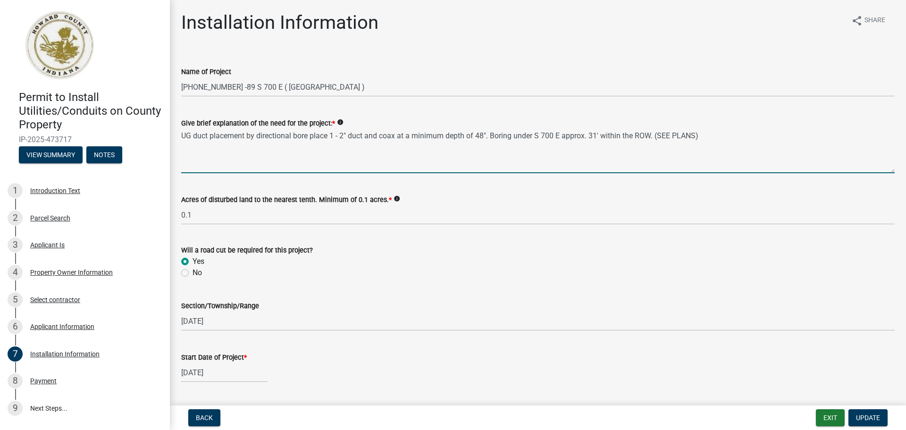
drag, startPoint x: 708, startPoint y: 137, endPoint x: 164, endPoint y: 145, distance: 544.2
click at [164, 145] on div "Permit to Install Utilities/Conduits on County Property IP-2025-473717 View Sum…" at bounding box center [453, 215] width 906 height 430
